Goal: Check status

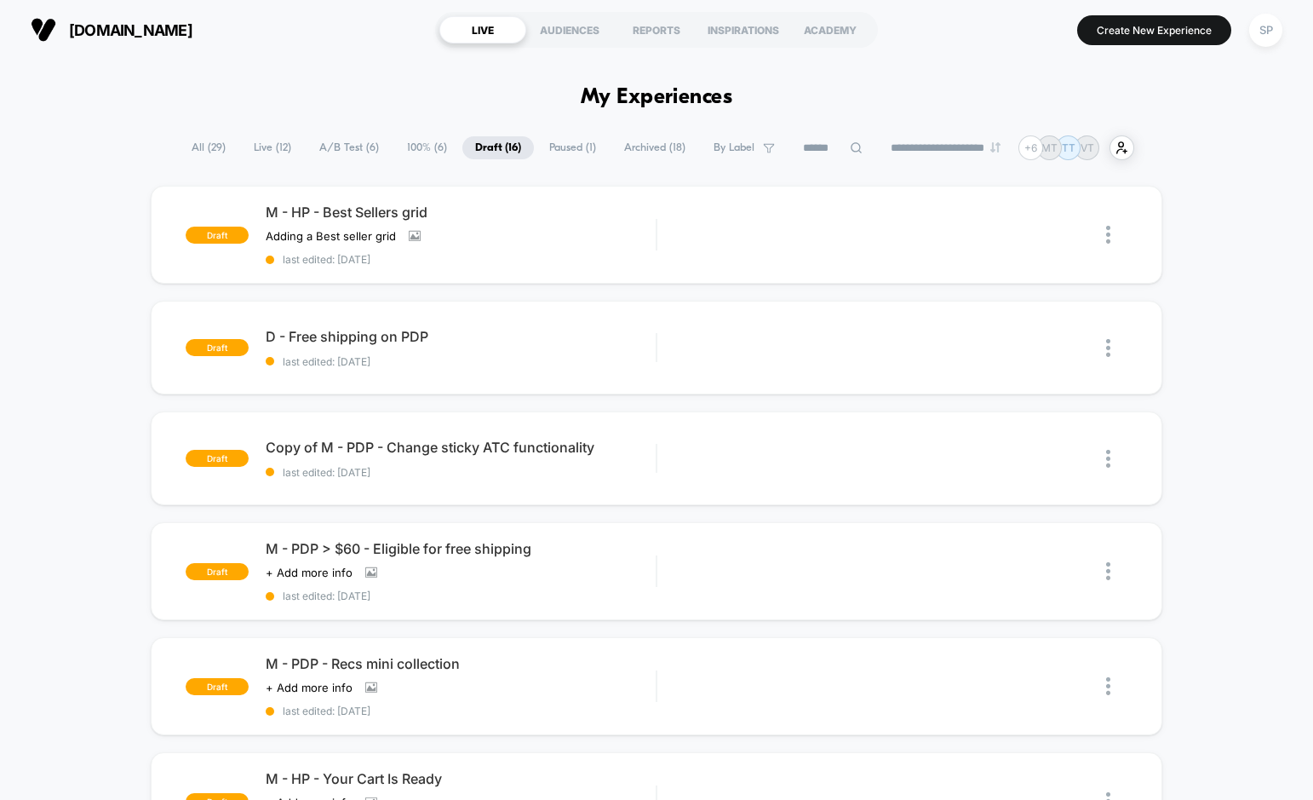
click at [206, 153] on span "All ( 29 )" at bounding box center [209, 147] width 60 height 23
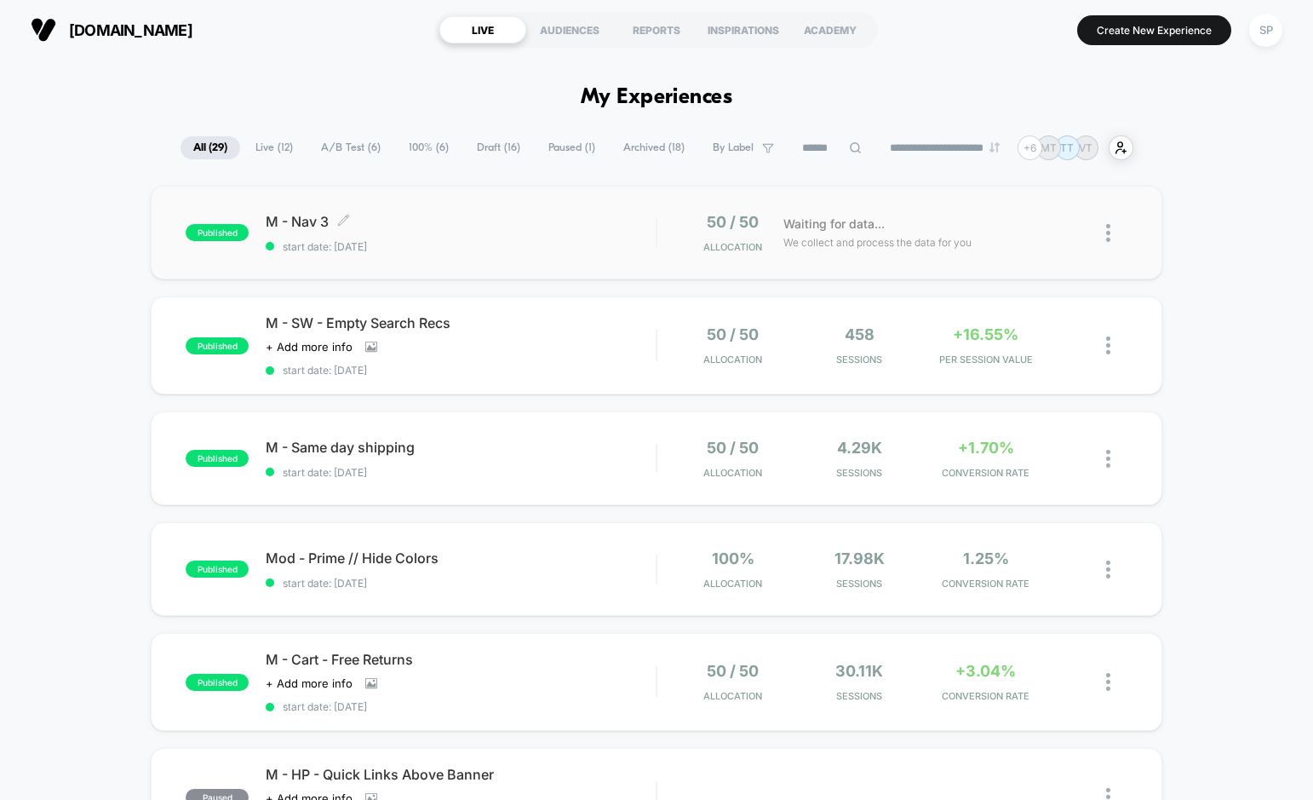
click at [439, 229] on span "M - Nav 3 Click to edit experience details" at bounding box center [461, 221] width 390 height 17
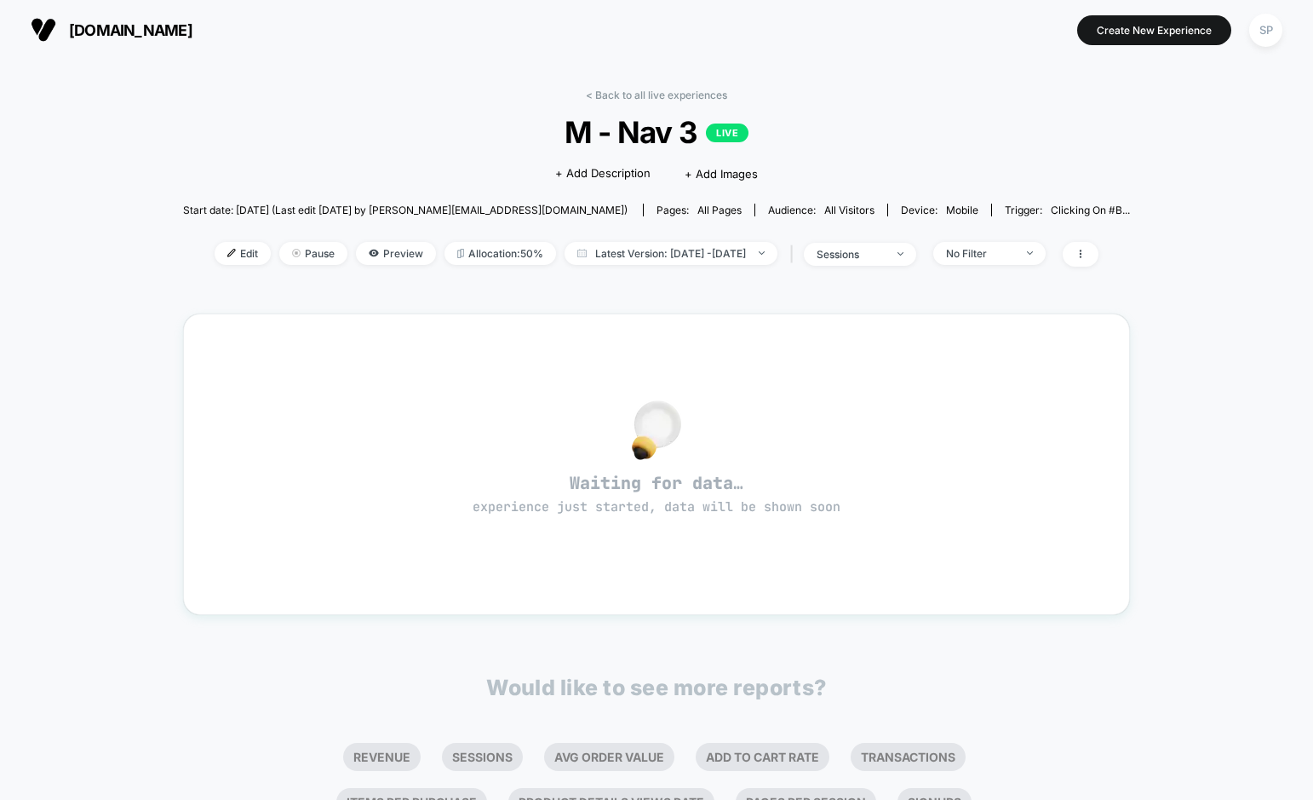
click at [187, 32] on span "[DOMAIN_NAME]" at bounding box center [130, 30] width 123 height 18
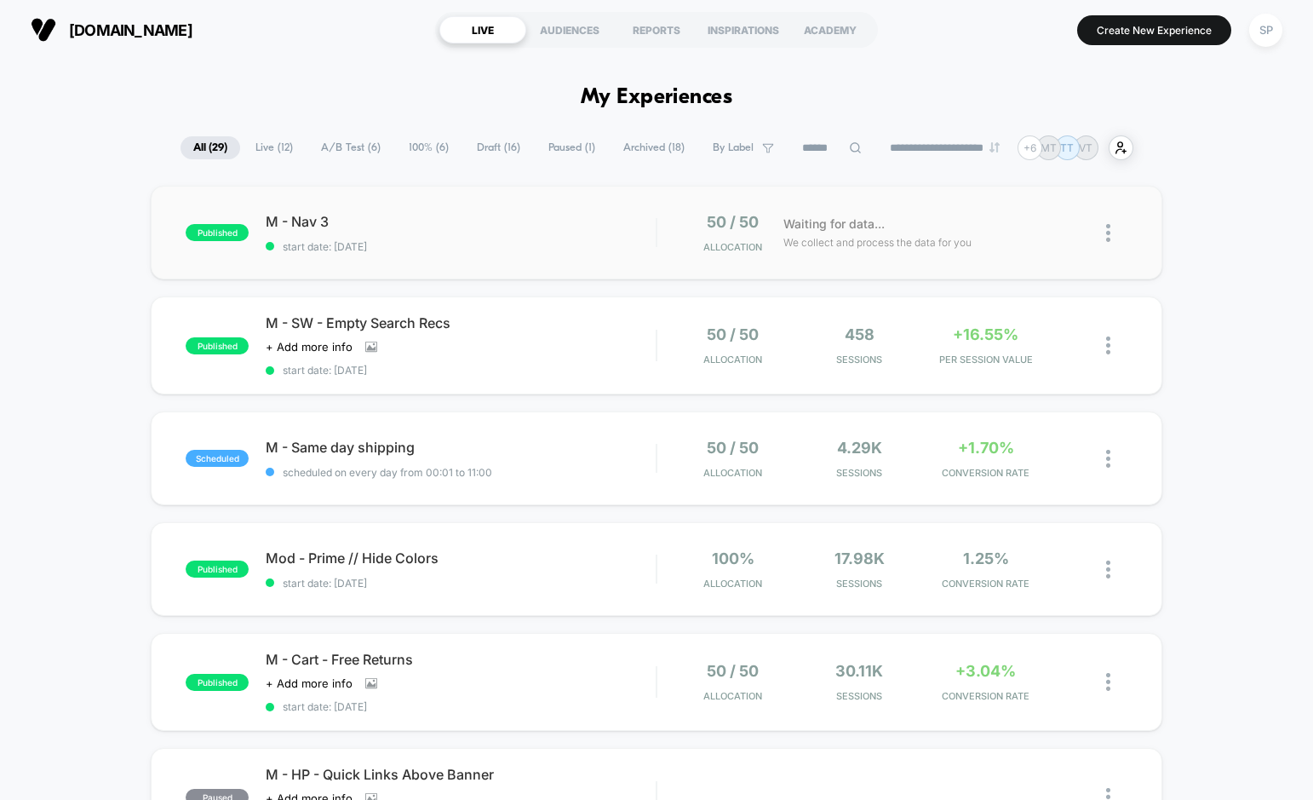
click at [498, 267] on div "published M - Nav 3 start date: [DATE] 50 / 50 Allocation Waiting for data... W…" at bounding box center [656, 233] width 1011 height 94
